Goal: Task Accomplishment & Management: Manage account settings

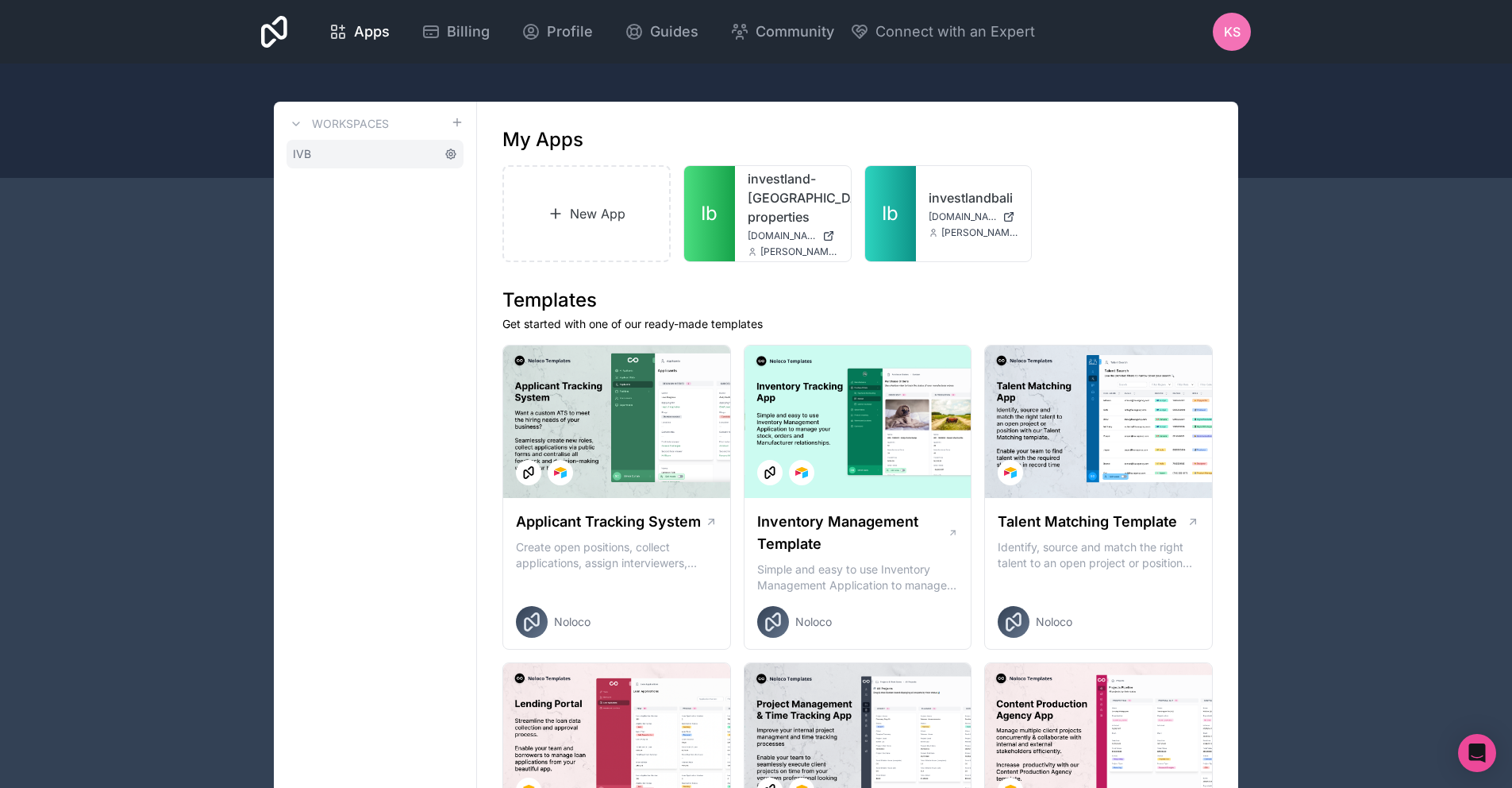
click at [449, 148] on icon at bounding box center [450, 153] width 12 height 12
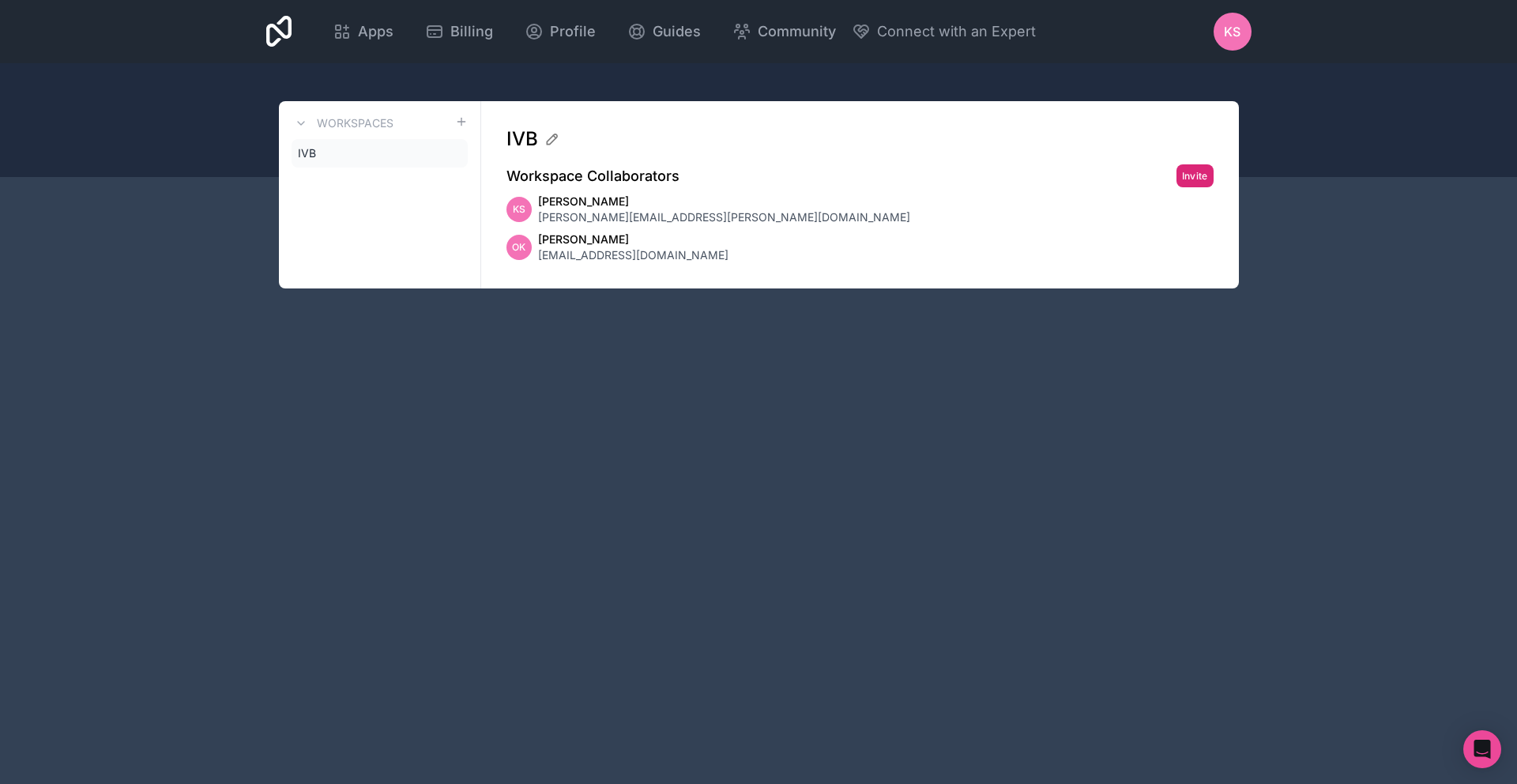
click at [1207, 169] on button "Invite" at bounding box center [1195, 176] width 37 height 23
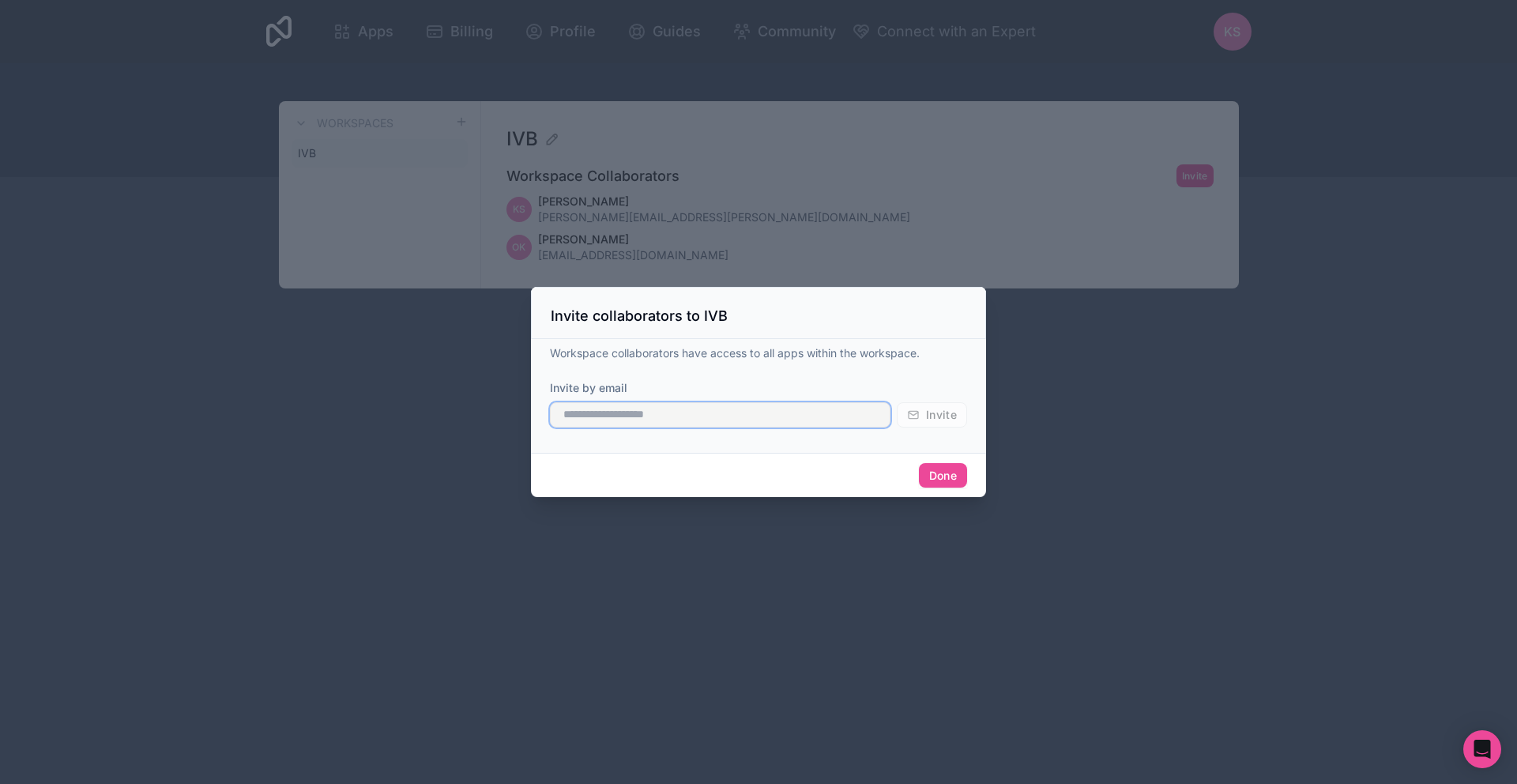
click at [750, 412] on input "text" at bounding box center [720, 415] width 341 height 25
paste input "**********"
type input "**********"
click at [923, 419] on button "Invite" at bounding box center [932, 415] width 70 height 25
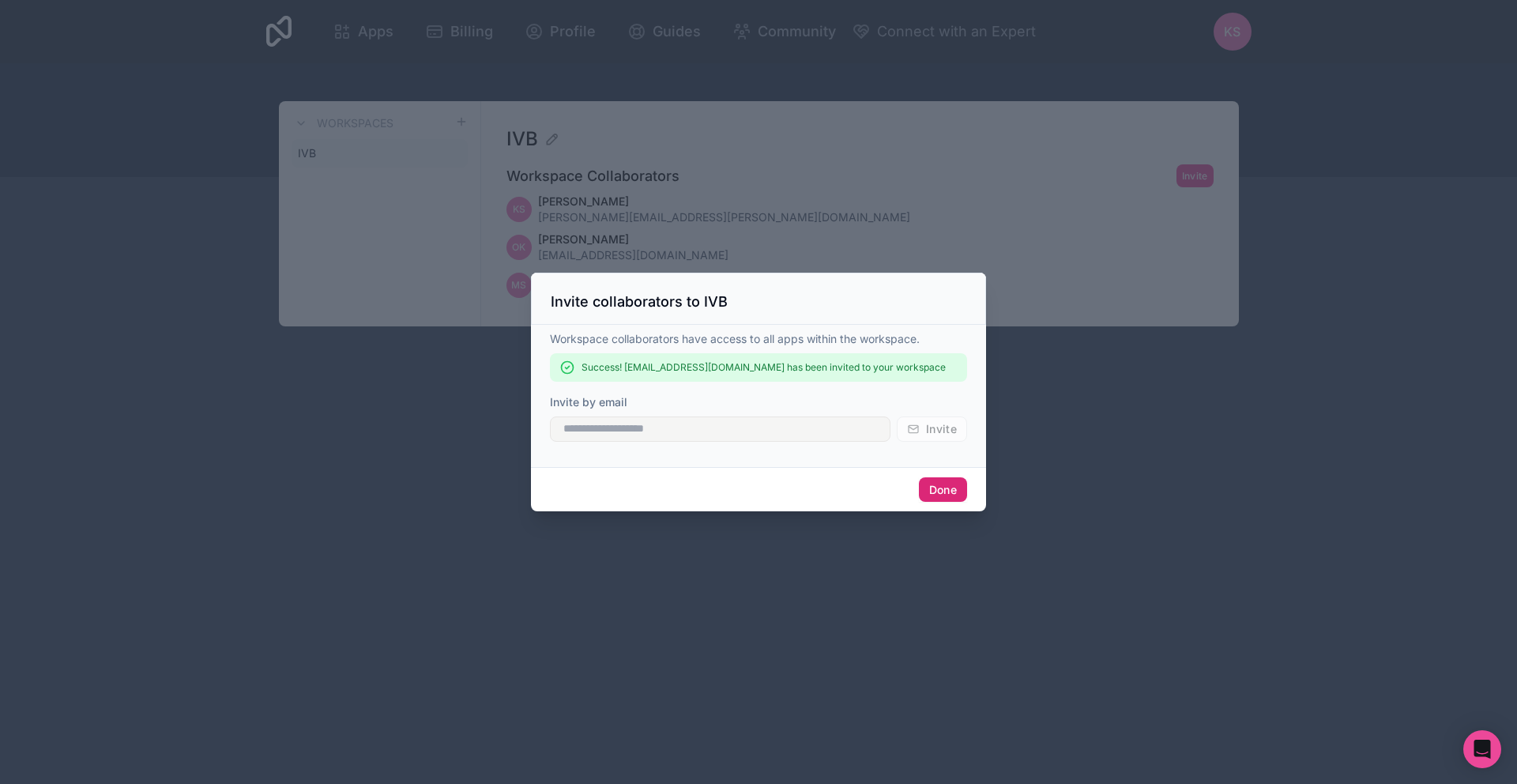
click at [931, 485] on button "Done" at bounding box center [942, 489] width 48 height 25
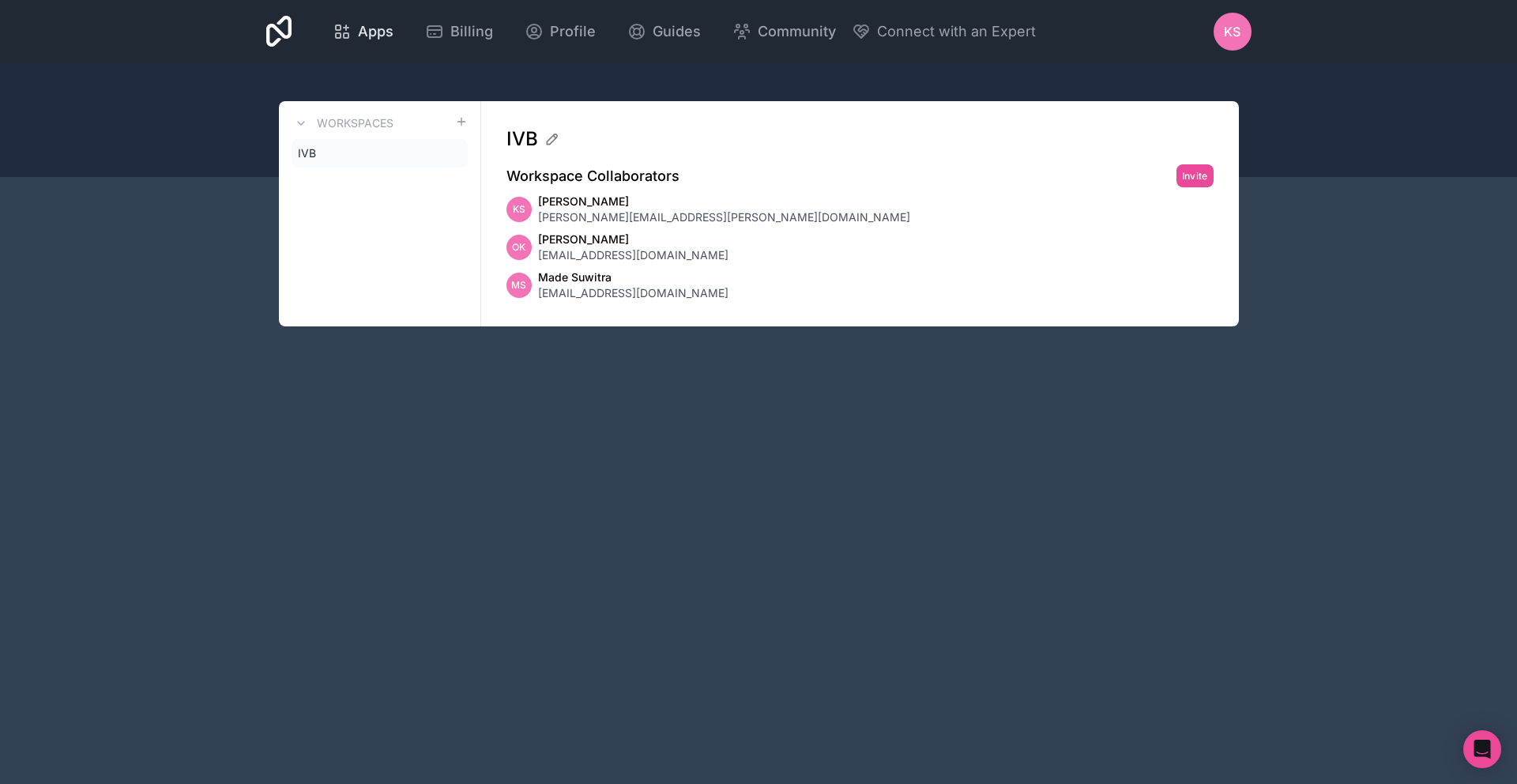
click at [387, 29] on span "Apps" at bounding box center [375, 31] width 35 height 22
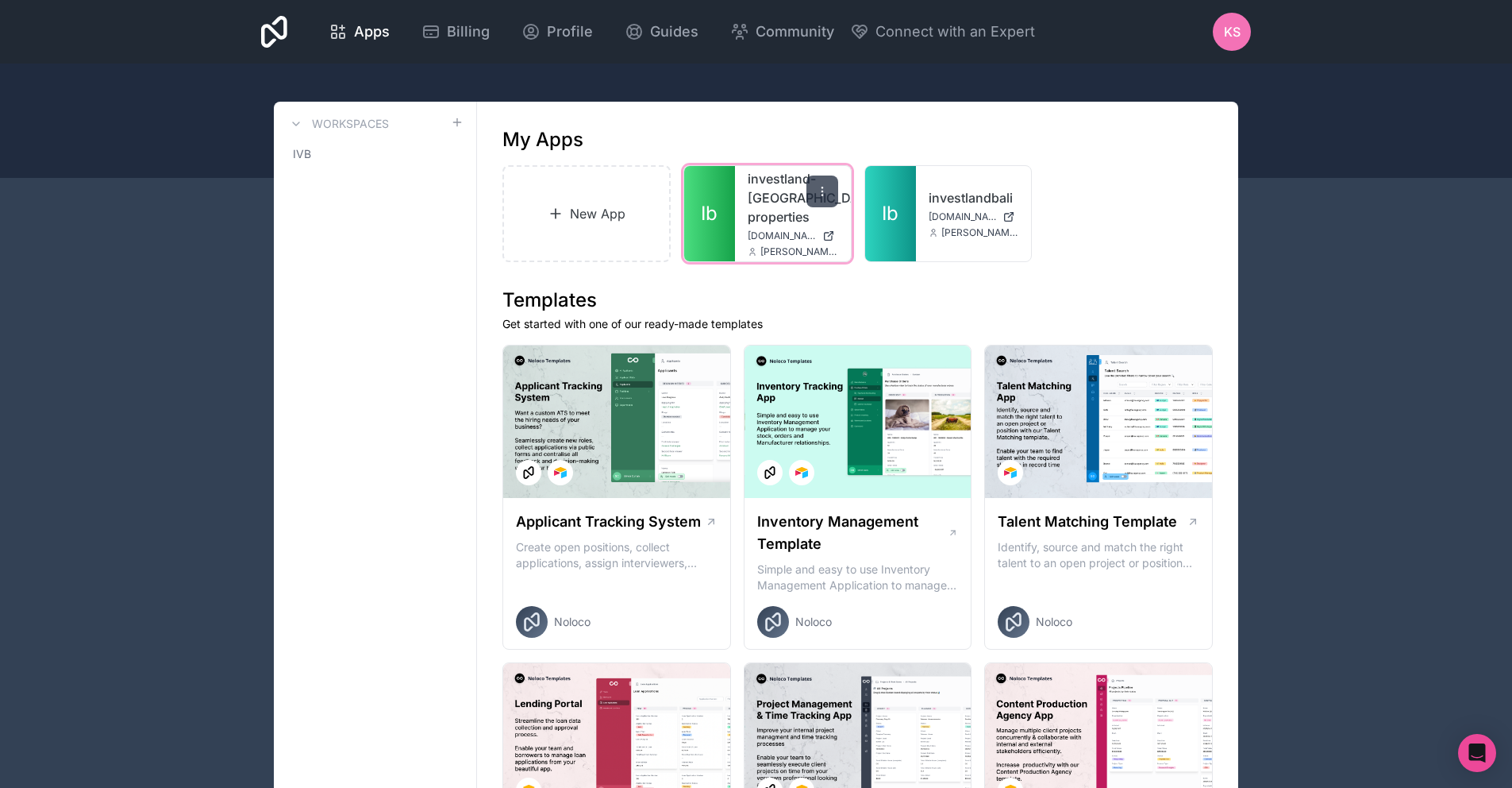
click at [829, 191] on div at bounding box center [822, 191] width 32 height 32
click at [1033, 287] on h1 "Templates" at bounding box center [857, 300] width 710 height 26
click at [914, 213] on link "Ib" at bounding box center [891, 214] width 51 height 96
